Goal: Task Accomplishment & Management: Manage account settings

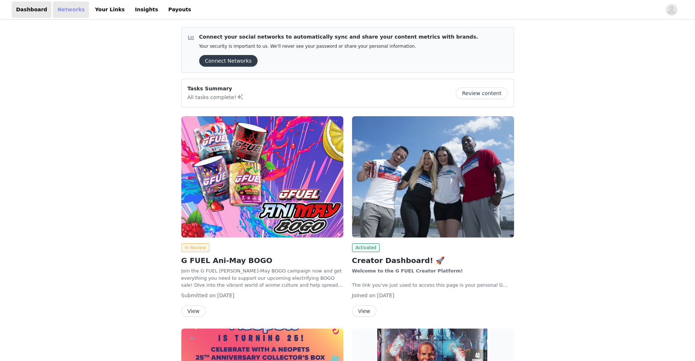
click at [63, 12] on link "Networks" at bounding box center [71, 9] width 36 height 16
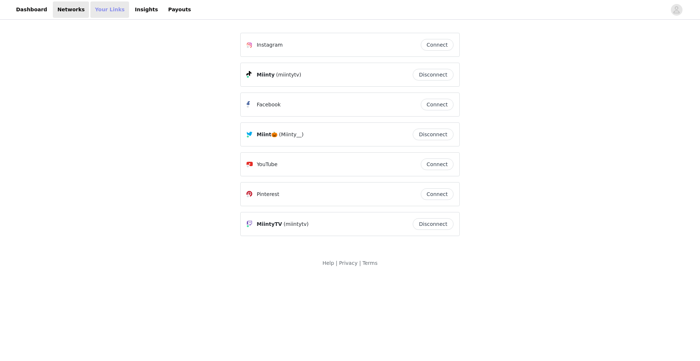
click at [101, 10] on link "Your Links" at bounding box center [109, 9] width 39 height 16
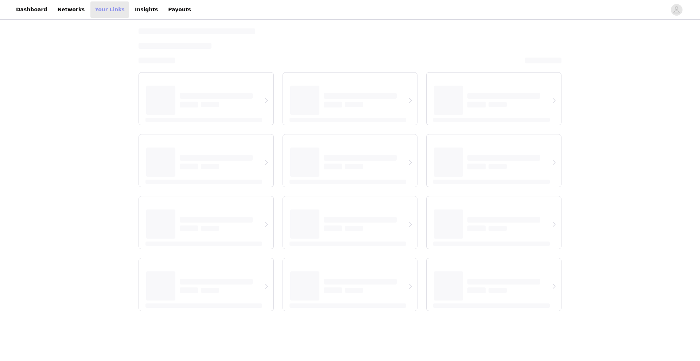
select select "12"
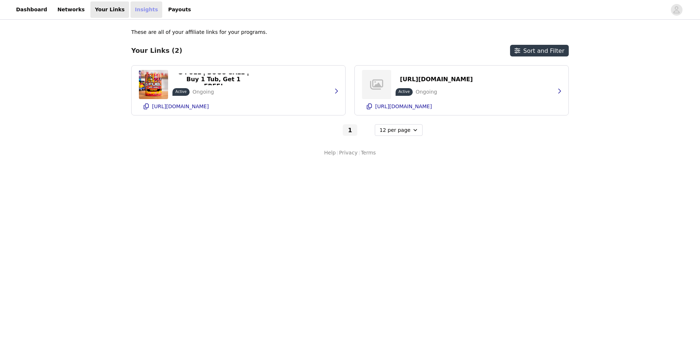
click at [131, 10] on link "Insights" at bounding box center [147, 9] width 32 height 16
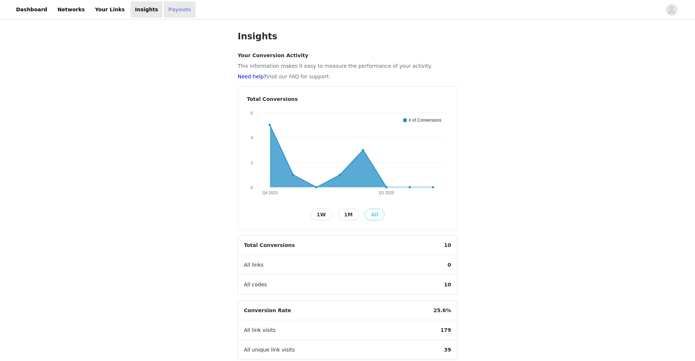
click at [164, 11] on link "Payouts" at bounding box center [180, 9] width 32 height 16
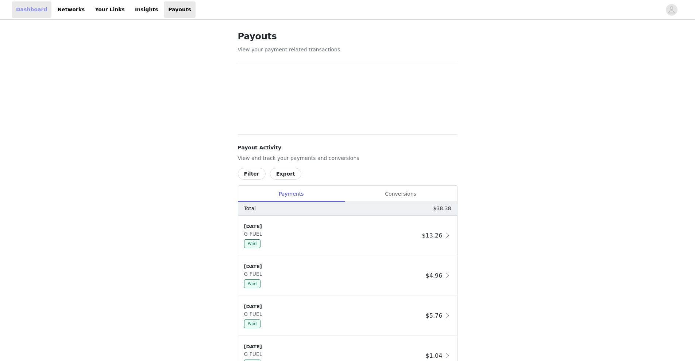
click at [29, 12] on link "Dashboard" at bounding box center [32, 9] width 40 height 16
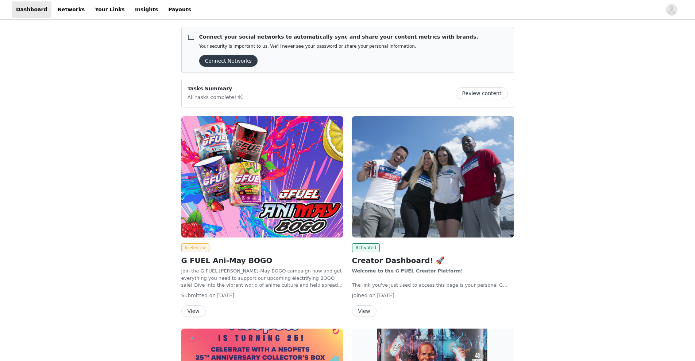
click at [233, 61] on button "Connect Networks" at bounding box center [228, 61] width 58 height 12
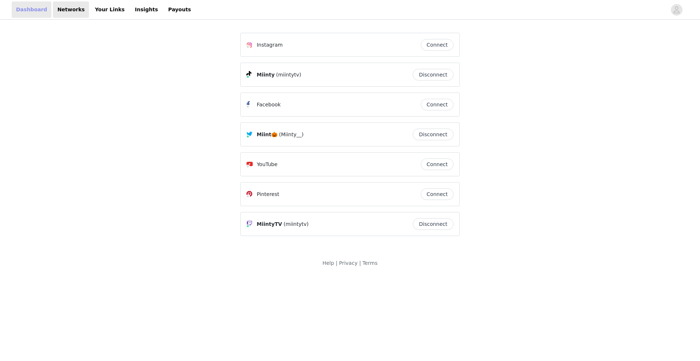
click at [32, 9] on link "Dashboard" at bounding box center [32, 9] width 40 height 16
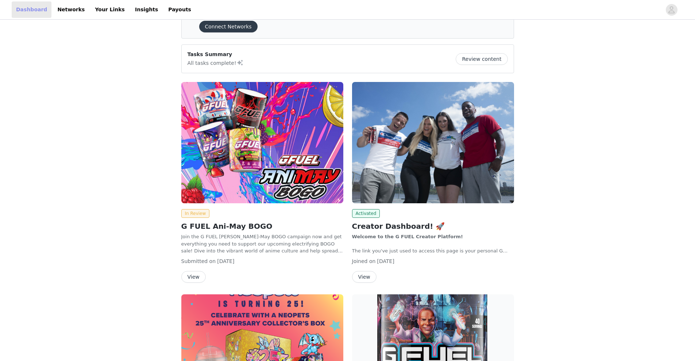
scroll to position [36, 0]
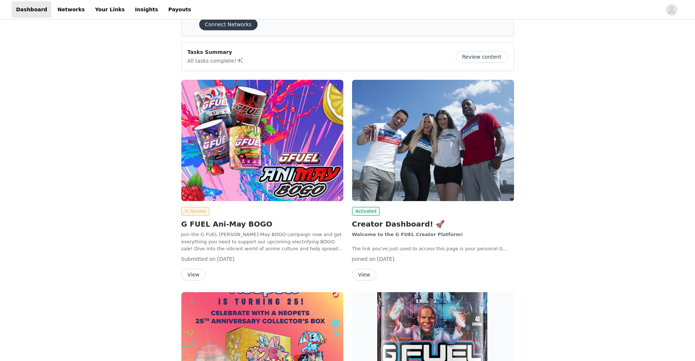
click at [363, 275] on button "View" at bounding box center [364, 275] width 24 height 12
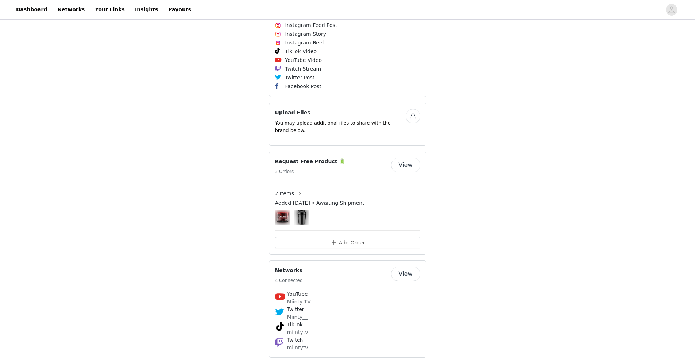
scroll to position [401, 0]
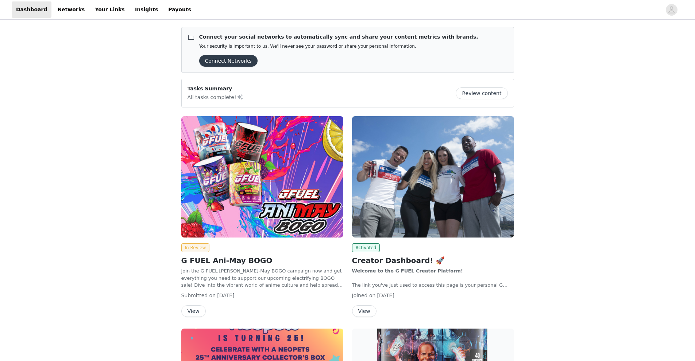
click at [482, 93] on button "Review content" at bounding box center [482, 94] width 52 height 12
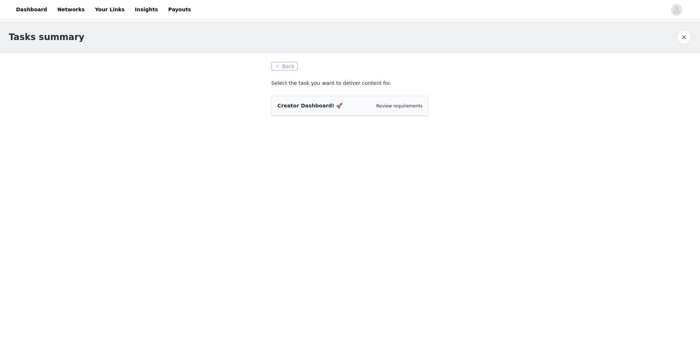
click at [284, 66] on button "Back" at bounding box center [284, 66] width 26 height 9
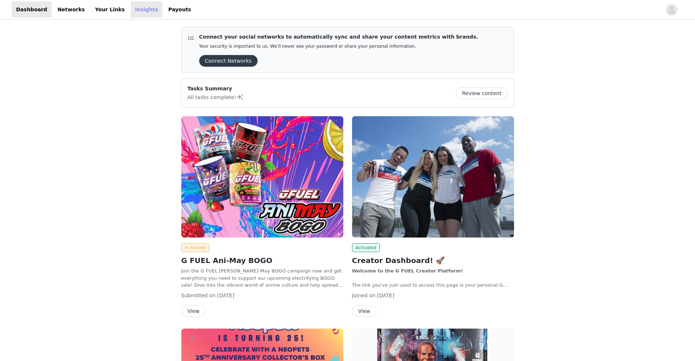
click at [132, 14] on link "Insights" at bounding box center [147, 9] width 32 height 16
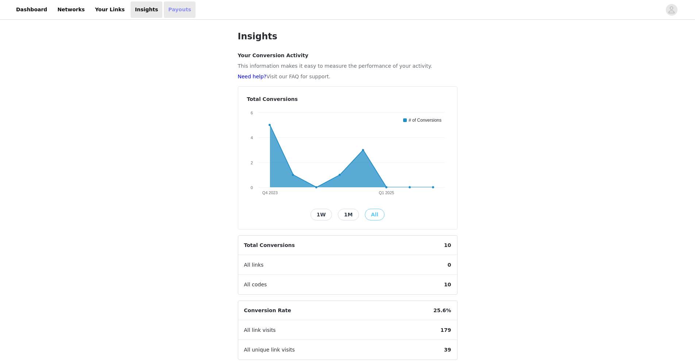
click at [164, 11] on link "Payouts" at bounding box center [180, 9] width 32 height 16
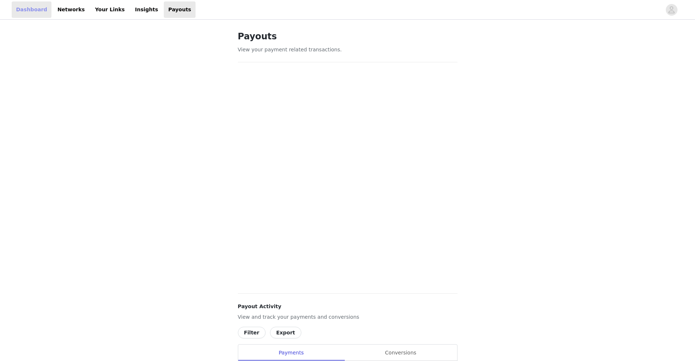
click at [28, 10] on link "Dashboard" at bounding box center [32, 9] width 40 height 16
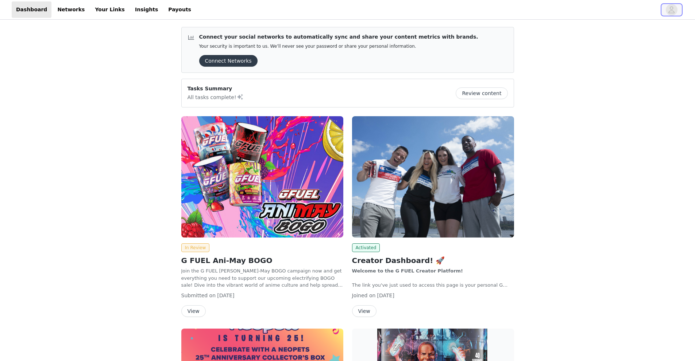
click at [669, 13] on icon "avatar" at bounding box center [671, 9] width 6 height 7
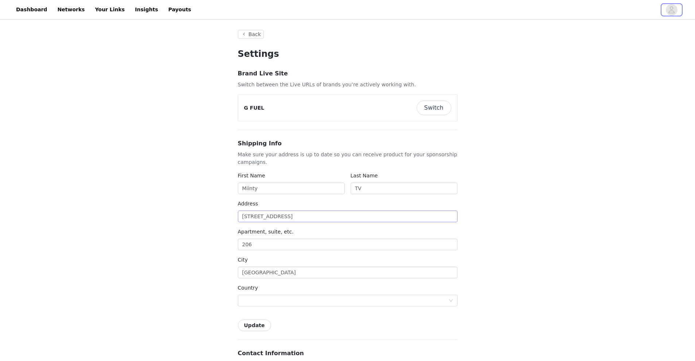
type input "+1 ([GEOGRAPHIC_DATA])"
click at [443, 107] on button "Switch" at bounding box center [433, 108] width 35 height 15
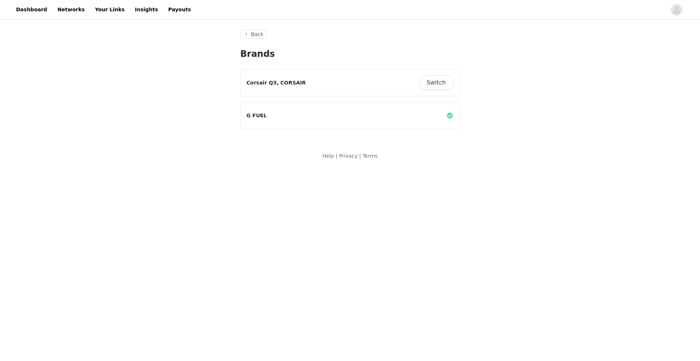
click at [438, 85] on button "Switch" at bounding box center [436, 82] width 35 height 15
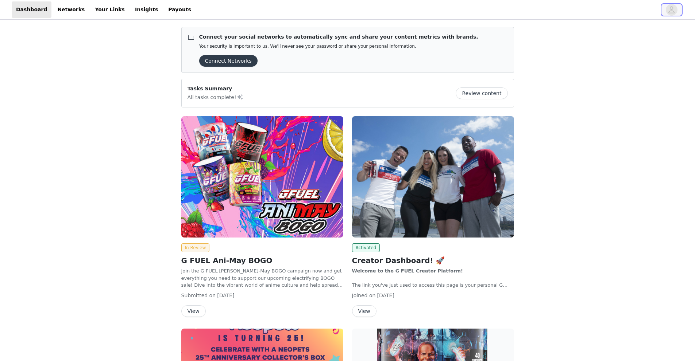
click at [670, 12] on icon "avatar" at bounding box center [671, 10] width 7 height 12
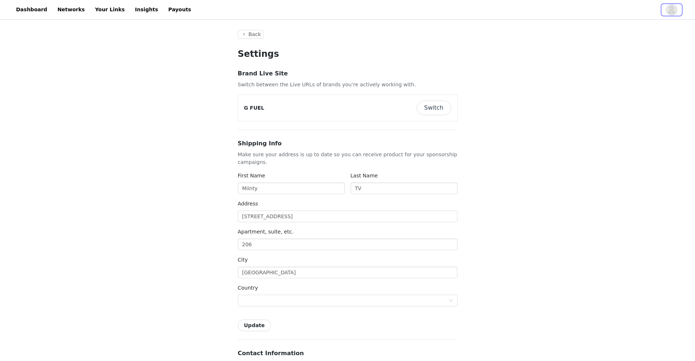
type input "+1 ([GEOGRAPHIC_DATA])"
click at [437, 110] on button "Switch" at bounding box center [433, 108] width 35 height 15
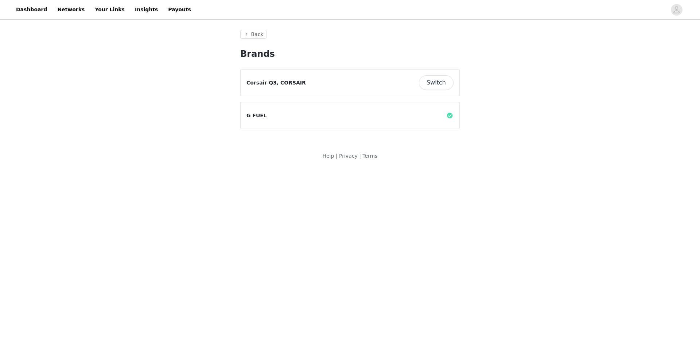
click at [439, 84] on button "Switch" at bounding box center [436, 82] width 35 height 15
